Goal: Understand process/instructions: Learn about a topic

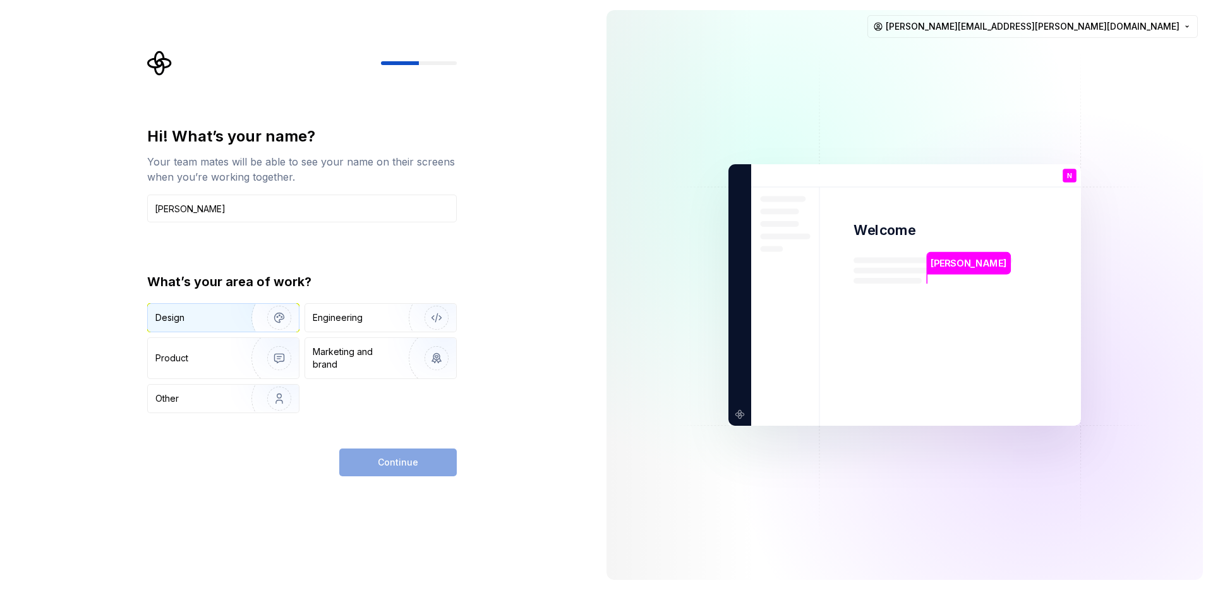
type input "[PERSON_NAME]"
click at [215, 310] on div "Design" at bounding box center [223, 318] width 151 height 28
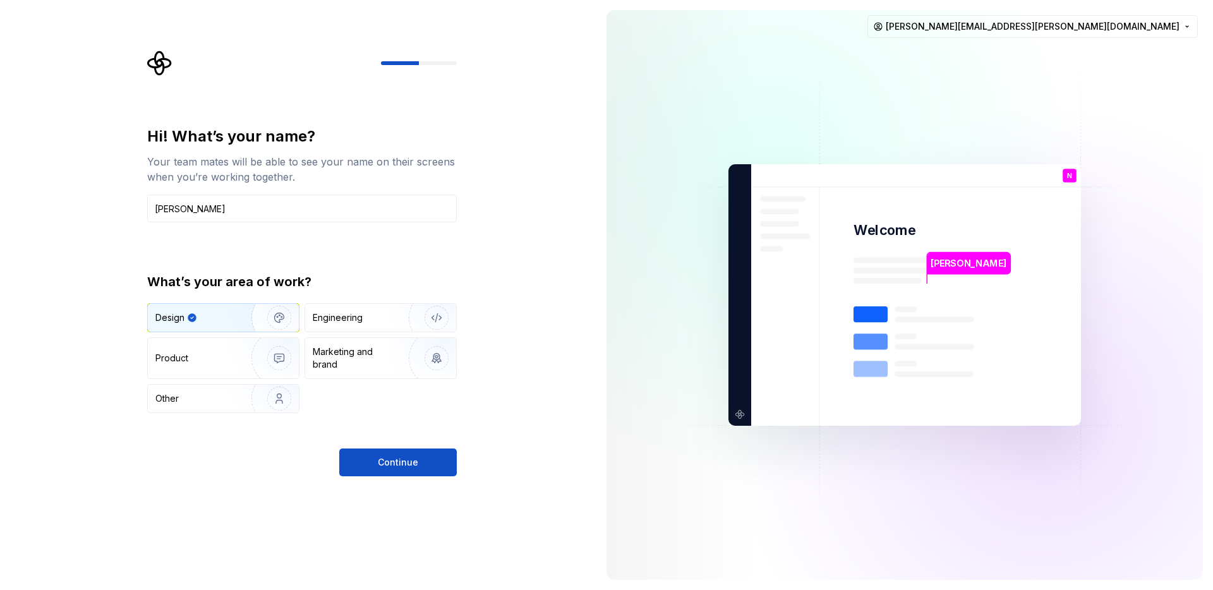
click at [385, 464] on span "Continue" at bounding box center [398, 462] width 40 height 13
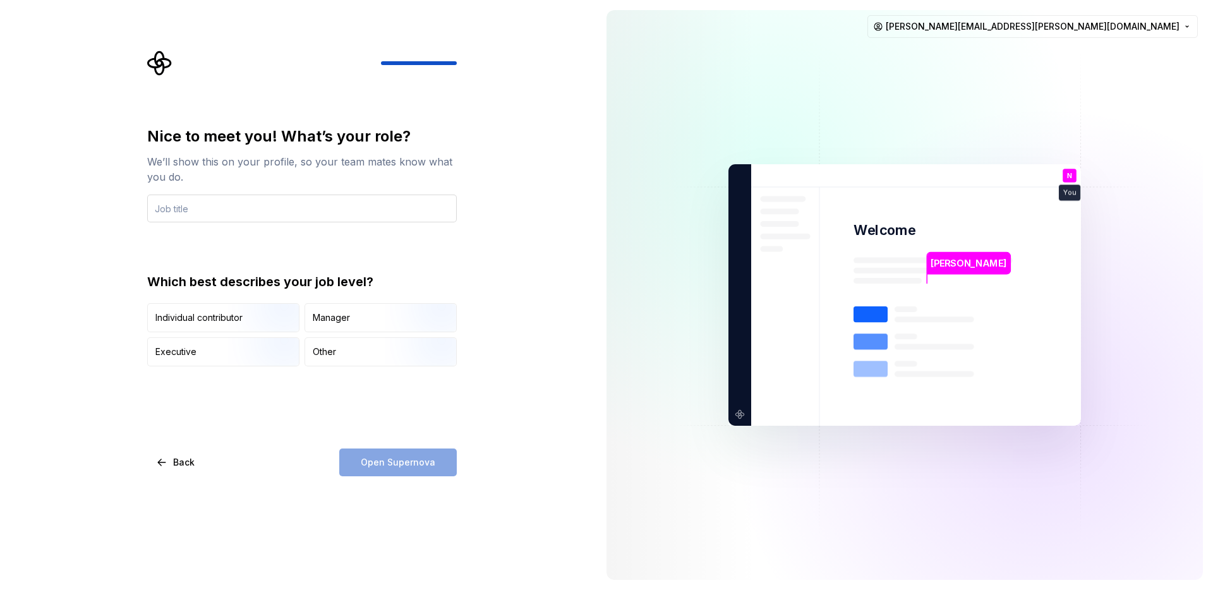
click at [169, 205] on input "text" at bounding box center [302, 209] width 310 height 28
type input "UX designer"
click at [208, 316] on div "Individual contributor" at bounding box center [198, 318] width 87 height 13
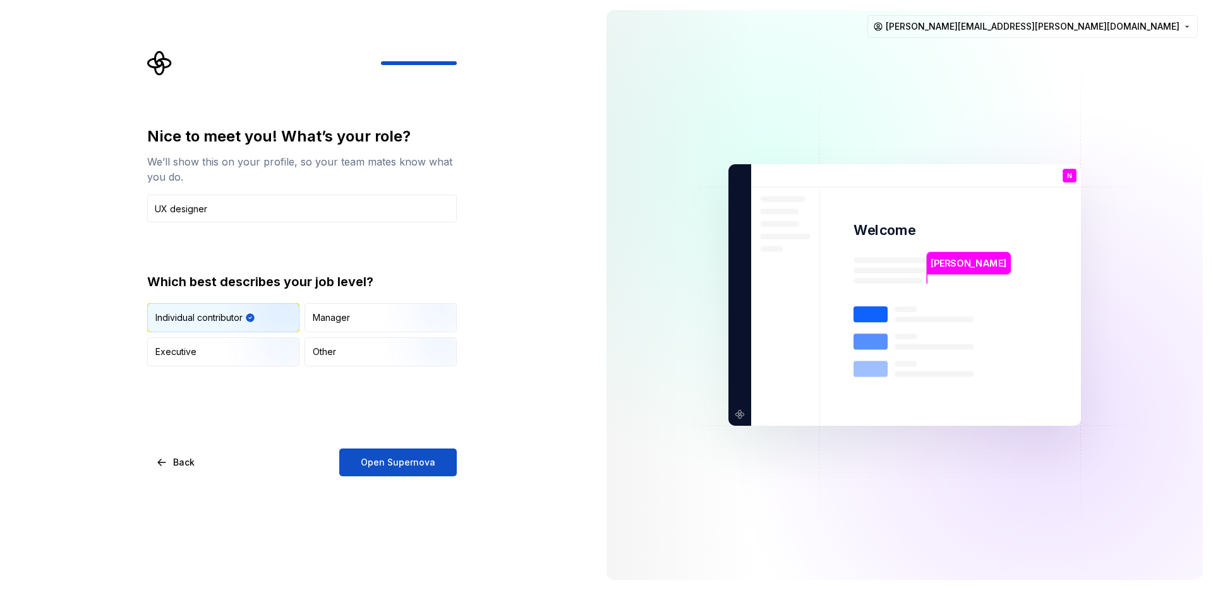
click at [404, 460] on span "Open Supernova" at bounding box center [398, 462] width 75 height 13
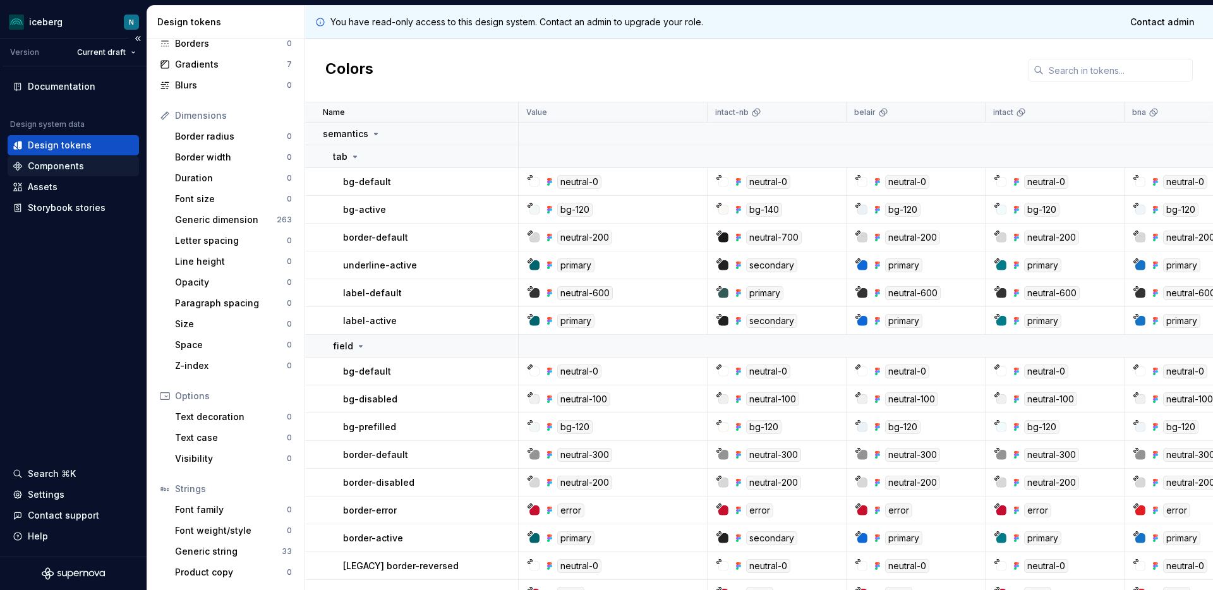
click at [61, 161] on div "Components" at bounding box center [56, 166] width 56 height 13
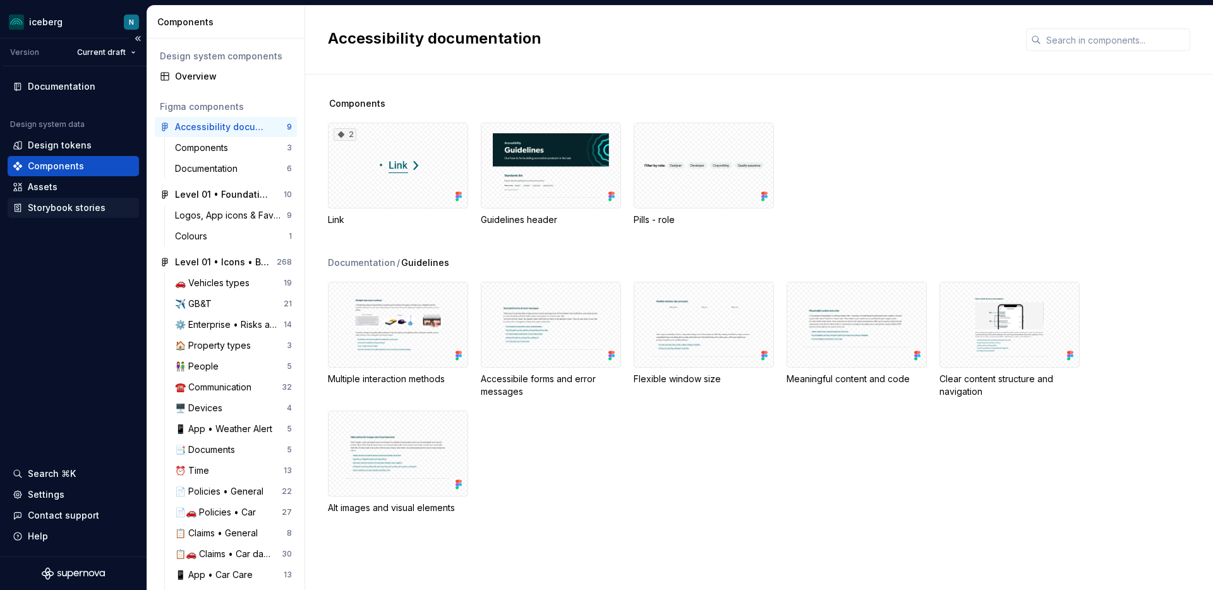
click at [52, 211] on div "Storybook stories" at bounding box center [67, 208] width 78 height 13
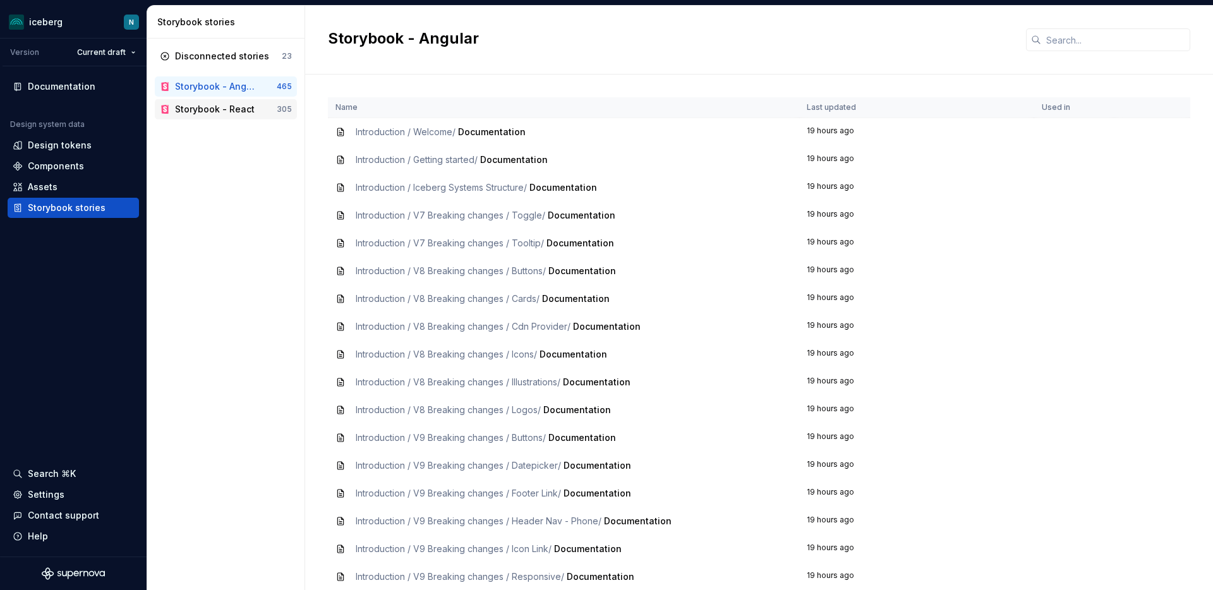
click at [200, 108] on div "Storybook - React" at bounding box center [215, 109] width 80 height 13
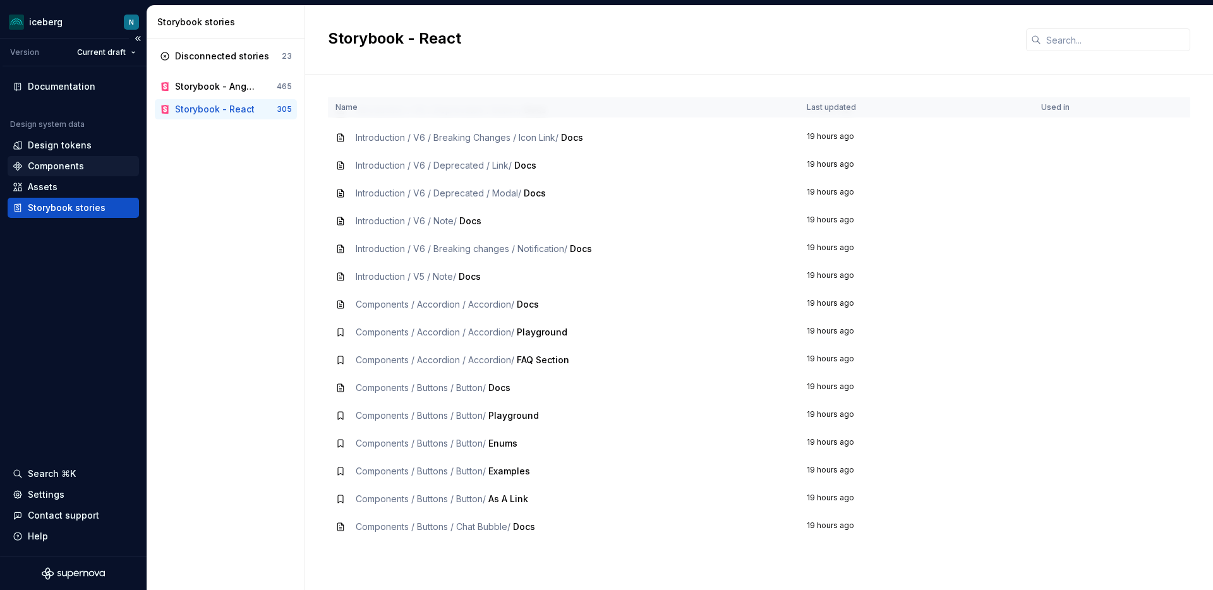
scroll to position [619, 0]
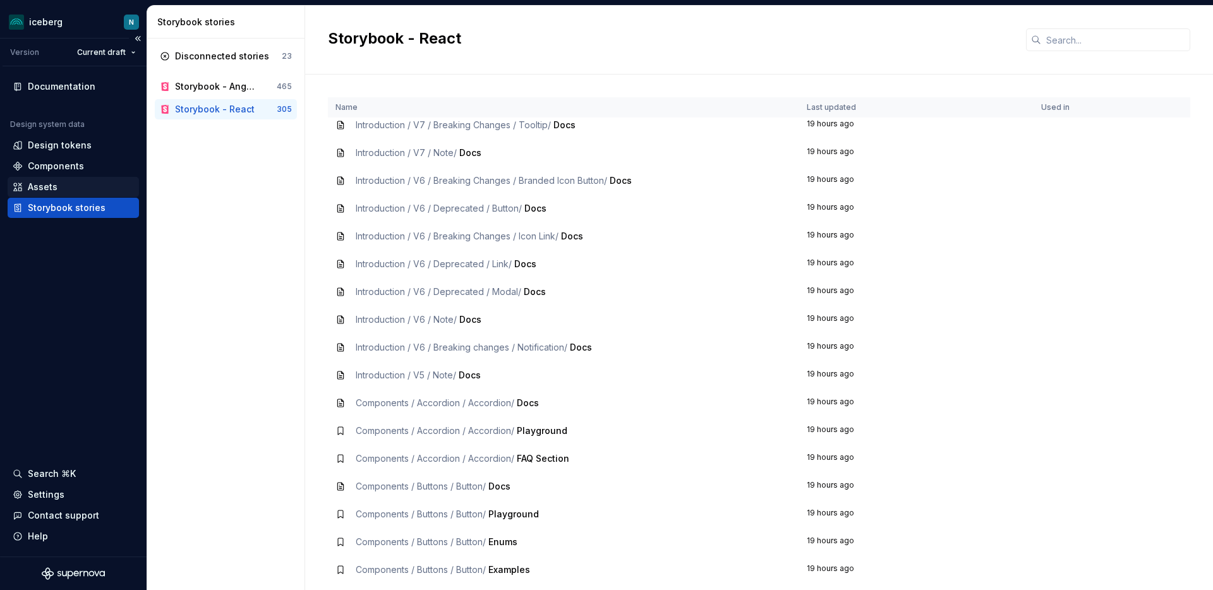
click at [51, 186] on div "Assets" at bounding box center [43, 187] width 30 height 13
